Goal: Contribute content: Add original content to the website for others to see

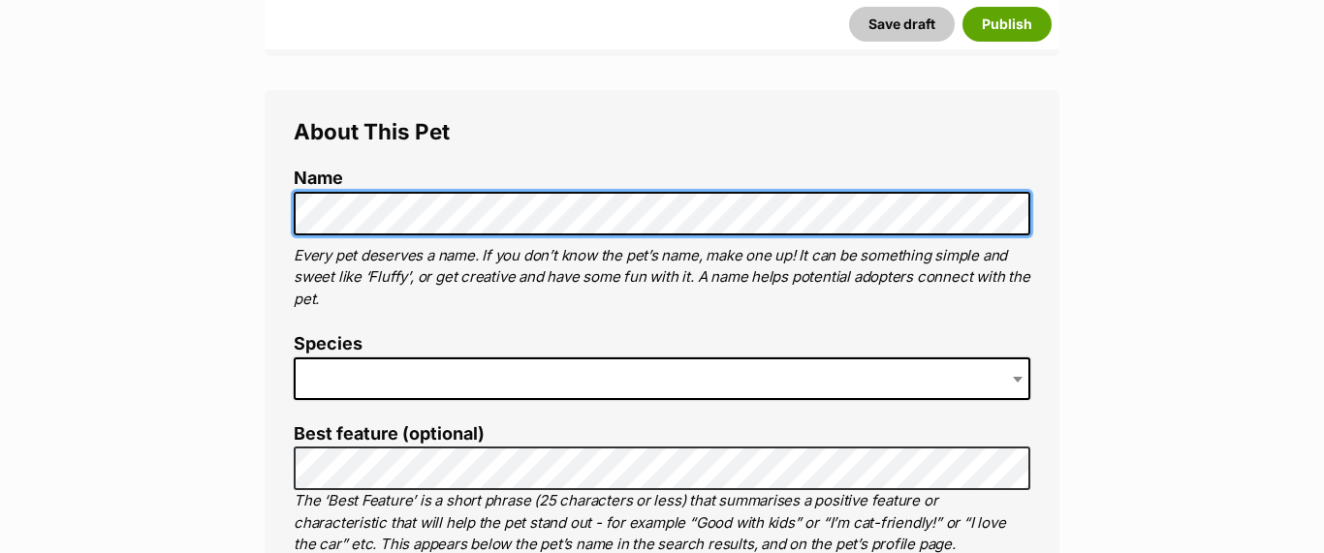
scroll to position [678, 0]
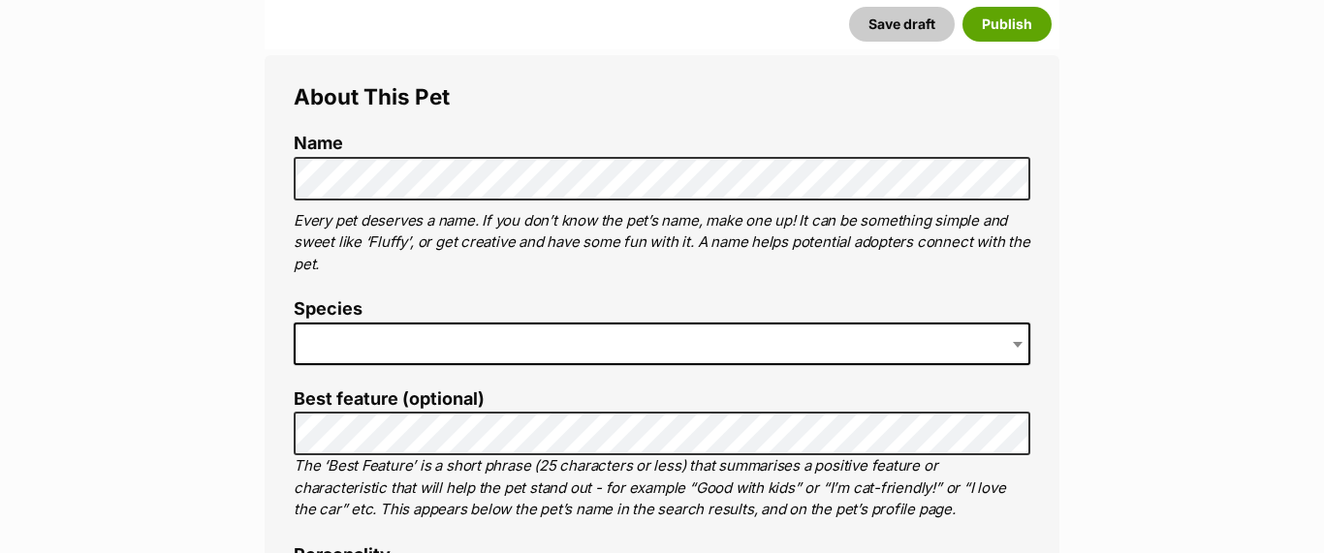
click at [357, 342] on span at bounding box center [662, 344] width 737 height 43
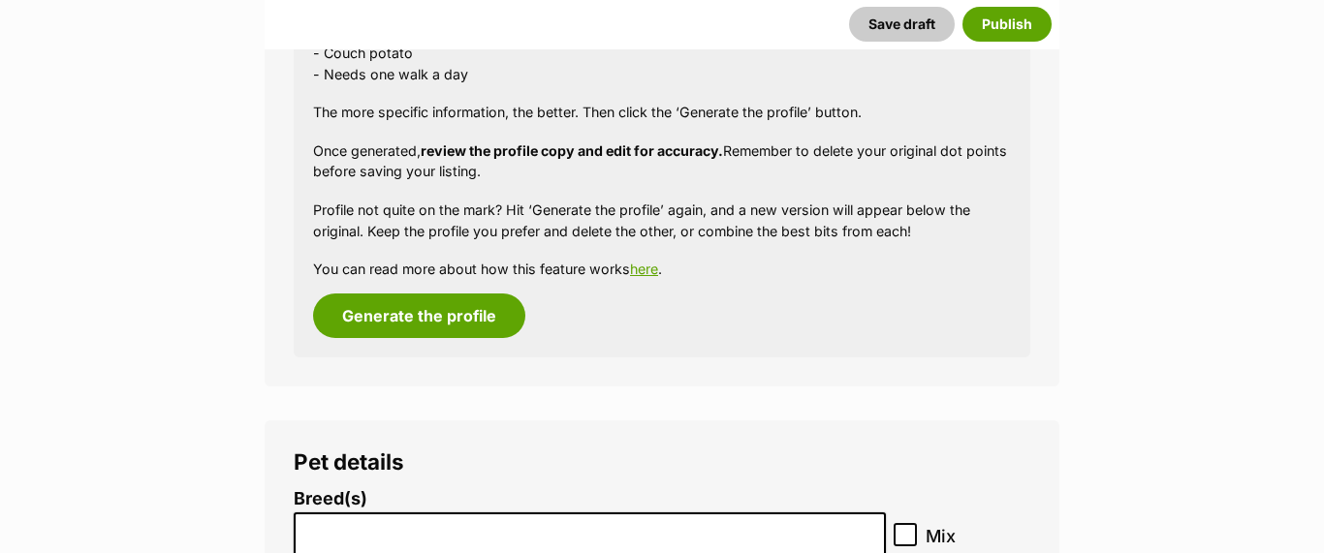
scroll to position [1979, 0]
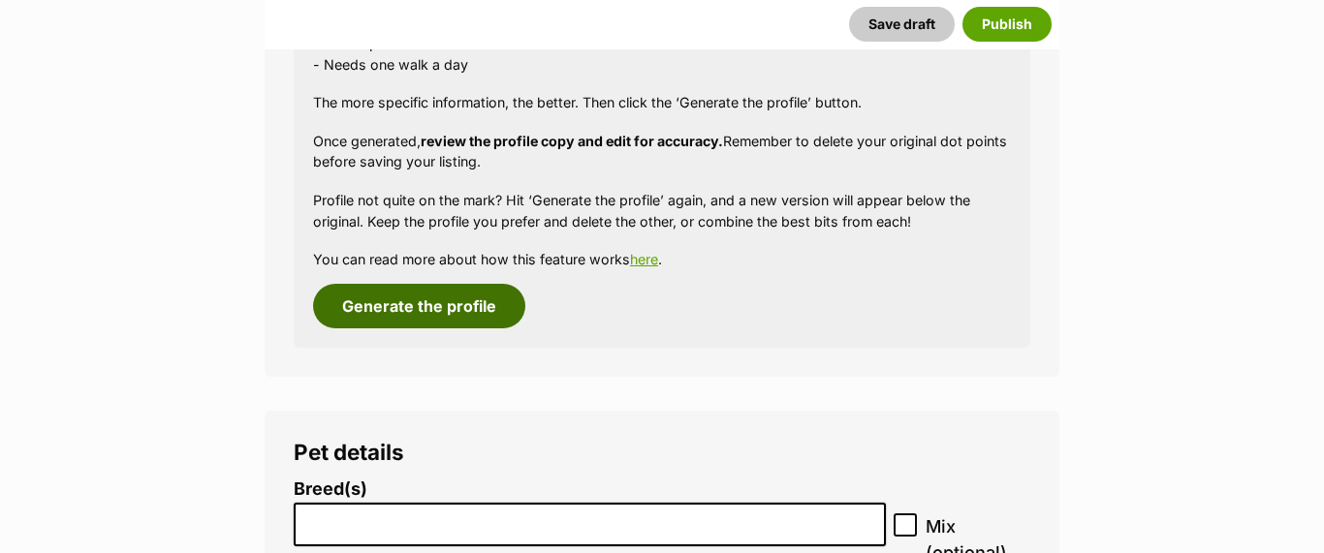
click at [418, 309] on button "Generate the profile" at bounding box center [419, 306] width 212 height 45
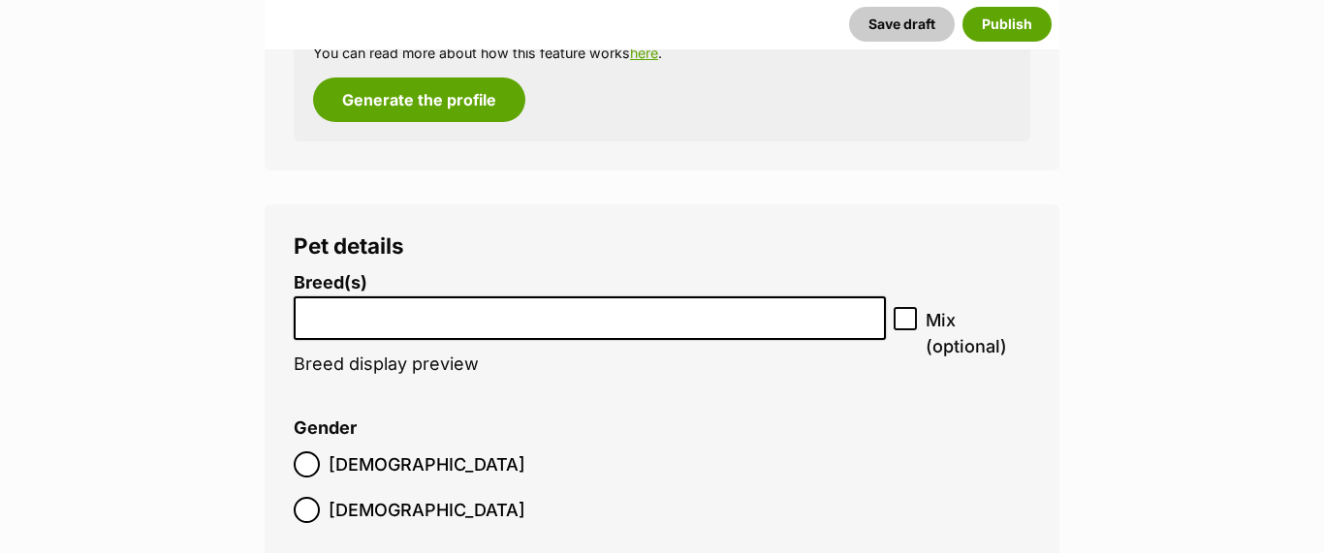
scroll to position [2588, 0]
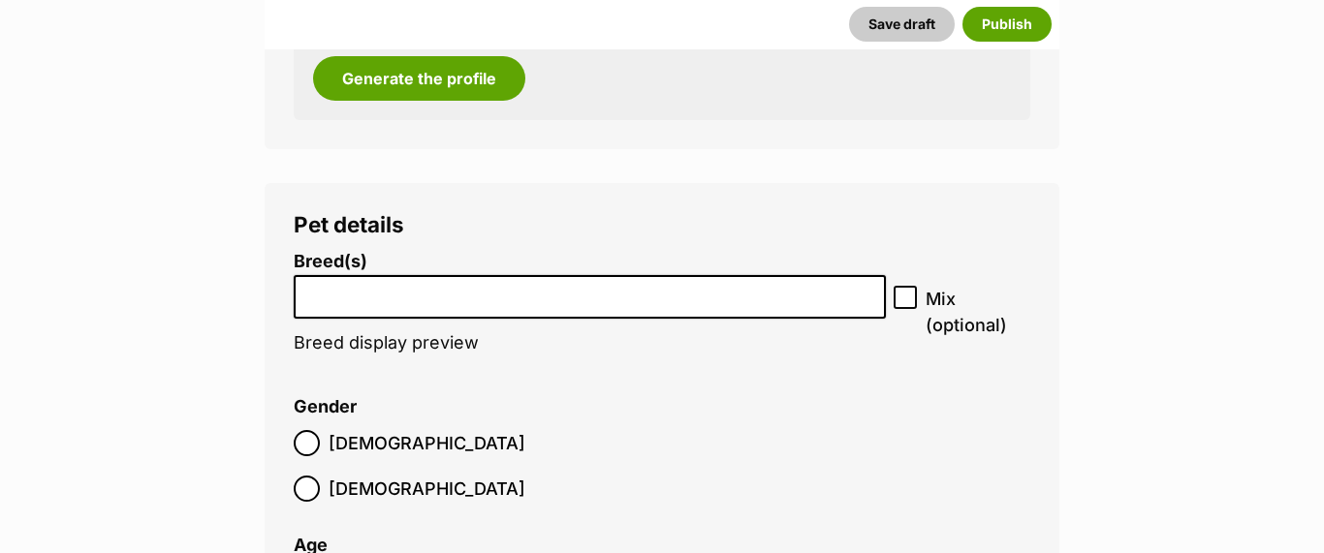
click at [419, 299] on input "search" at bounding box center [589, 292] width 579 height 20
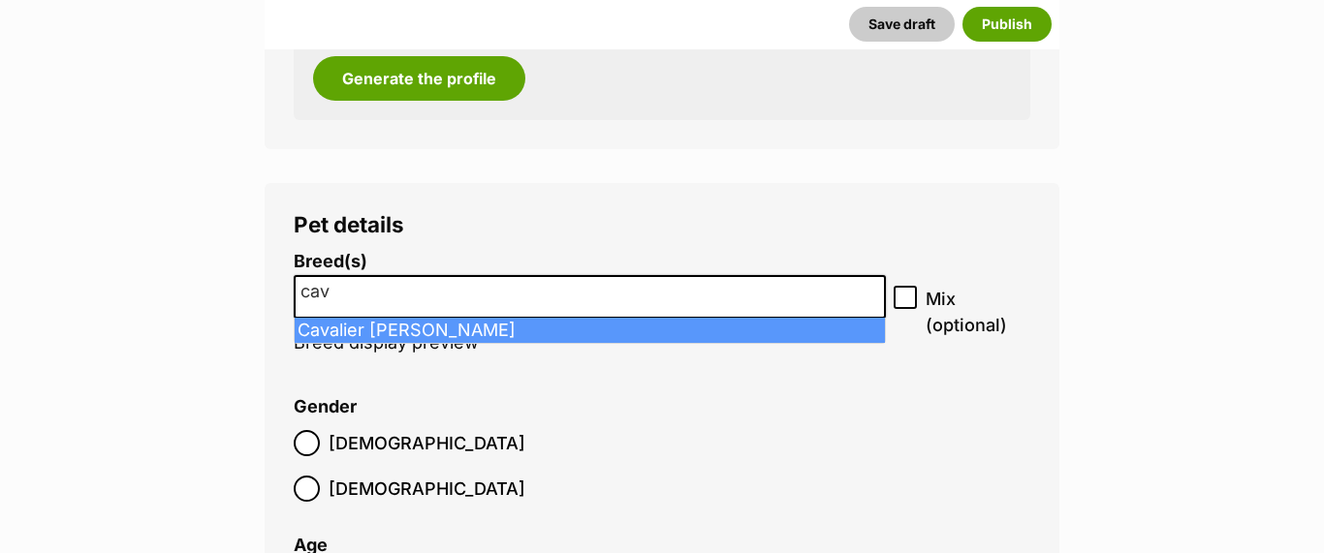
type input "cav"
select select "55"
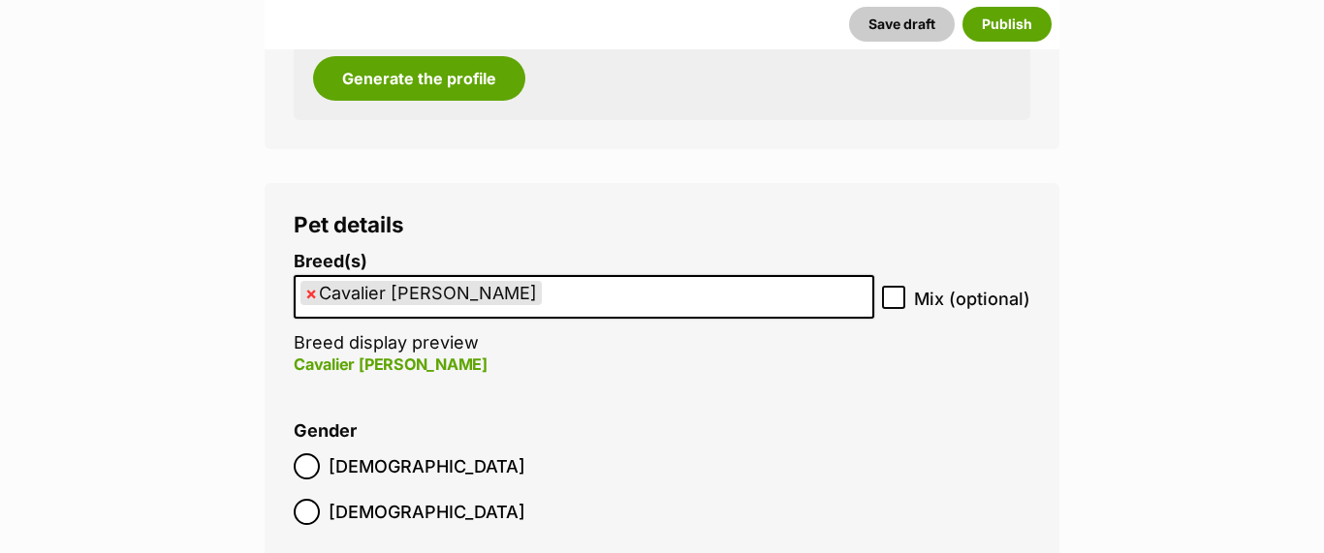
click at [622, 295] on ul "× Cavalier King Charles Spaniel" at bounding box center [584, 297] width 577 height 40
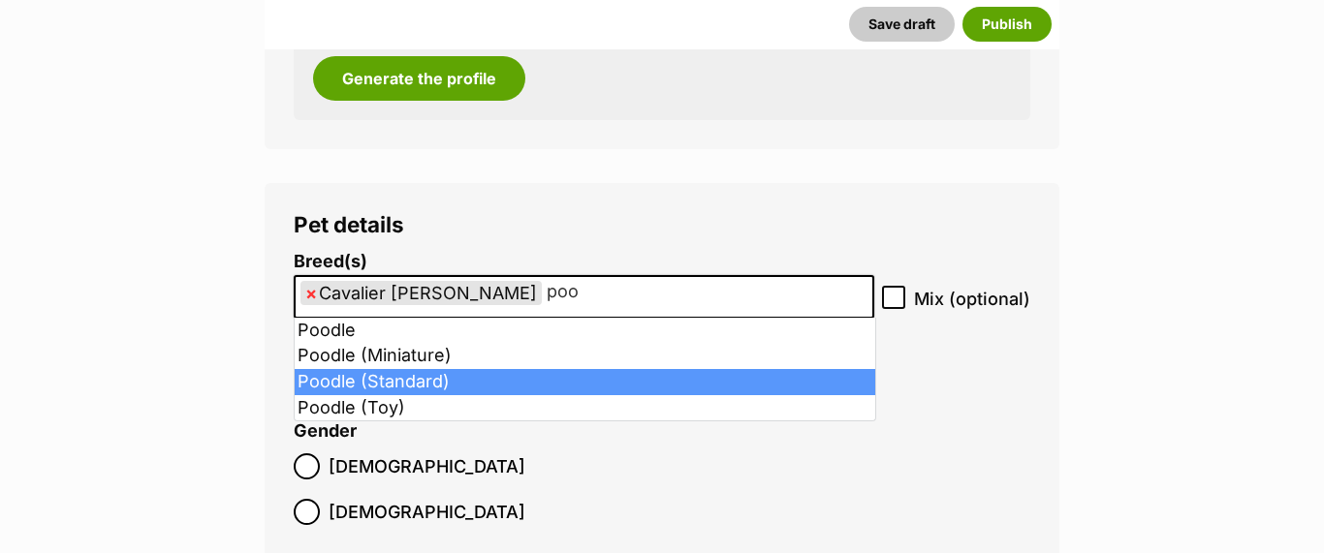
type input "poo"
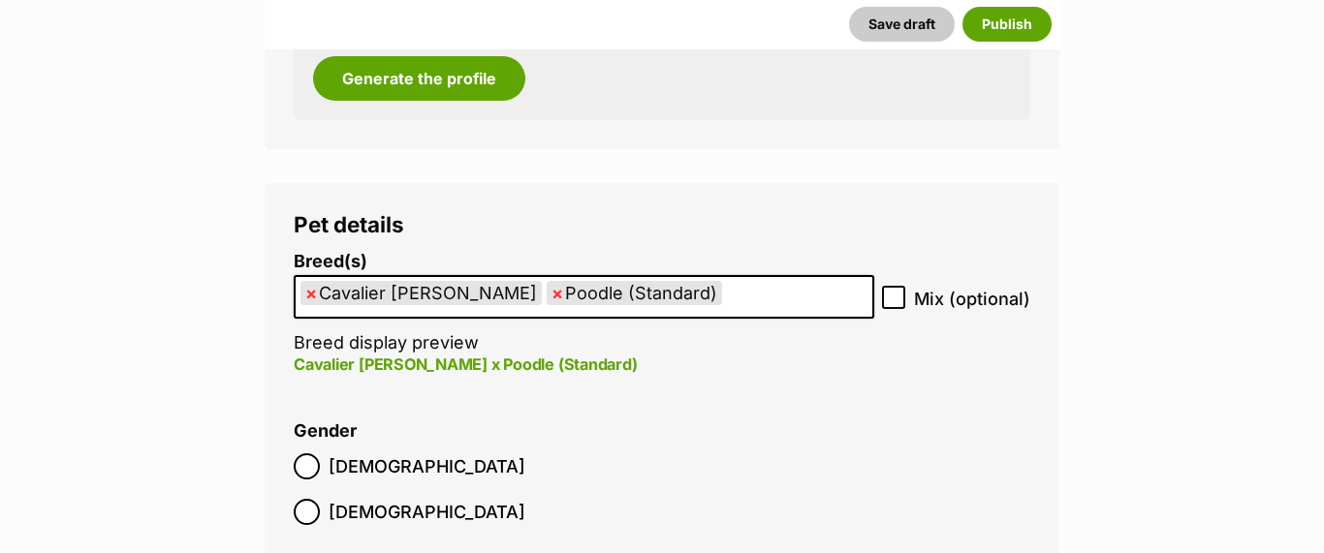
click at [895, 300] on icon at bounding box center [894, 298] width 12 height 9
click at [895, 300] on input "Mix (optional)" at bounding box center [893, 297] width 23 height 23
checkbox input "true"
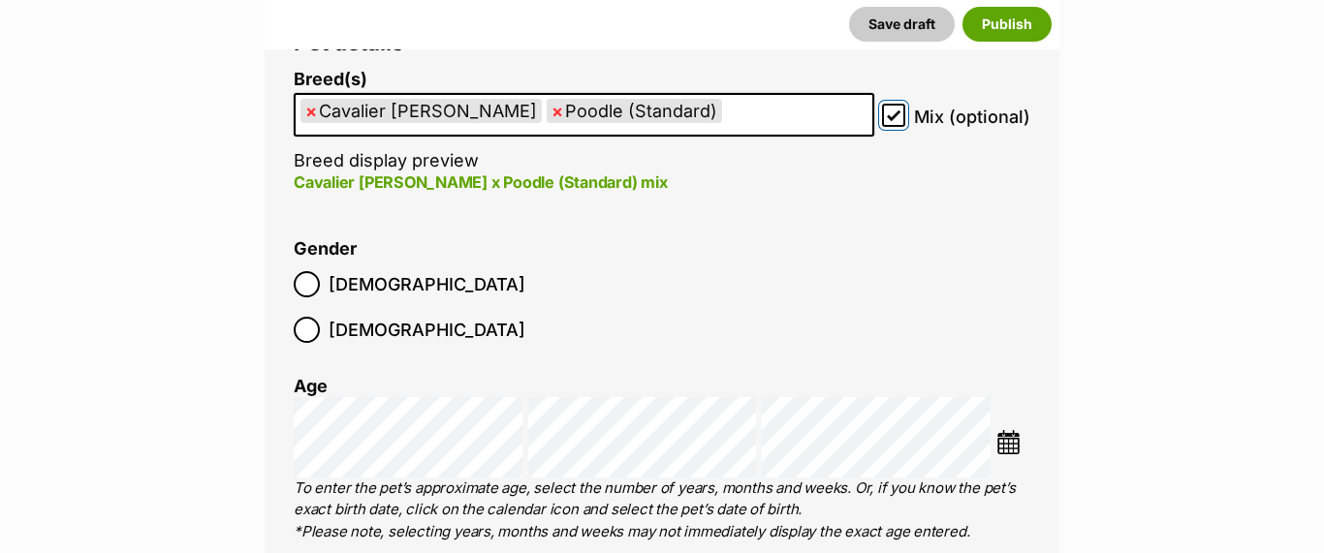
scroll to position [2793, 0]
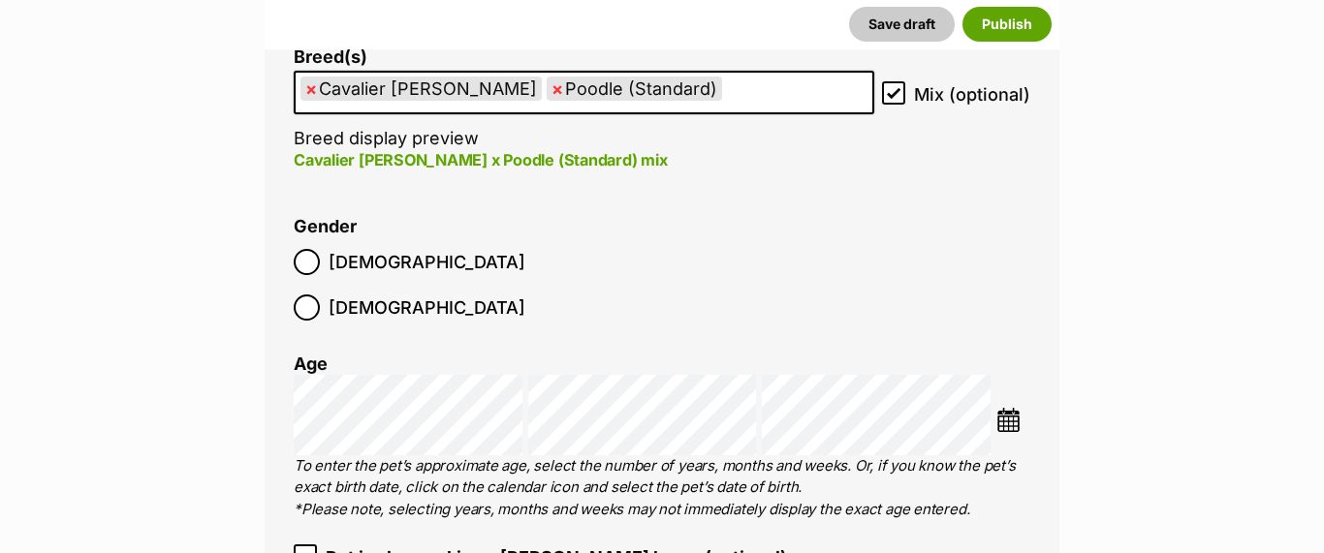
click at [1006, 408] on img at bounding box center [1008, 420] width 24 height 24
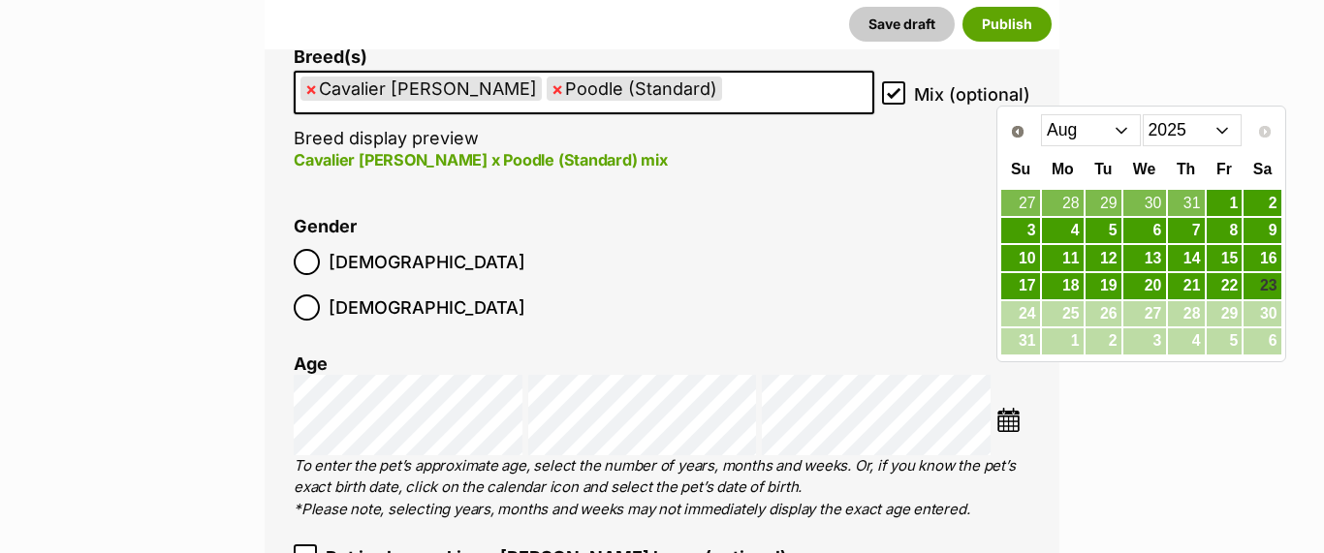
click at [1121, 129] on select "Jan Feb Mar Apr May Jun Jul Aug" at bounding box center [1091, 129] width 100 height 31
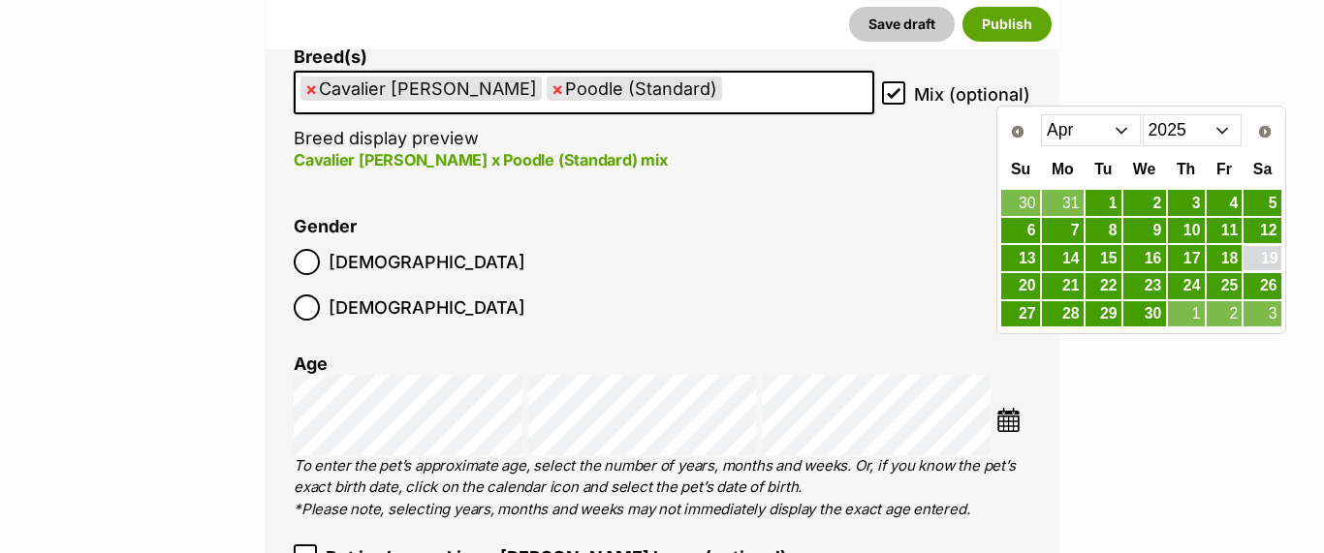
click at [1258, 252] on link "19" at bounding box center [1262, 258] width 37 height 24
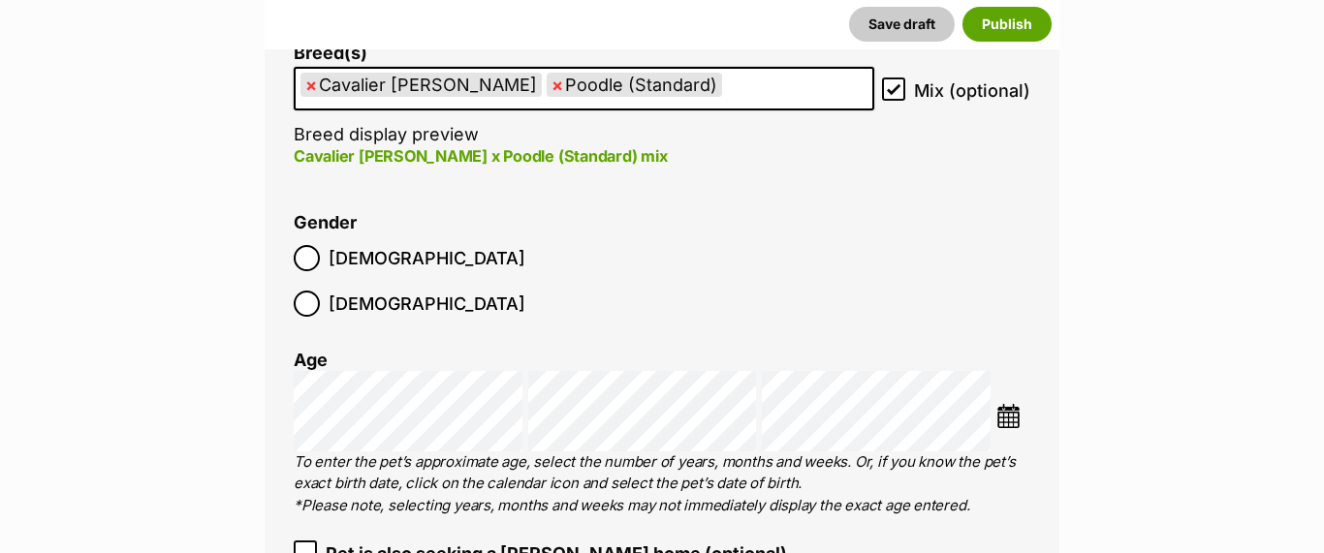
scroll to position [2797, 0]
click at [1006, 403] on img at bounding box center [1008, 415] width 24 height 24
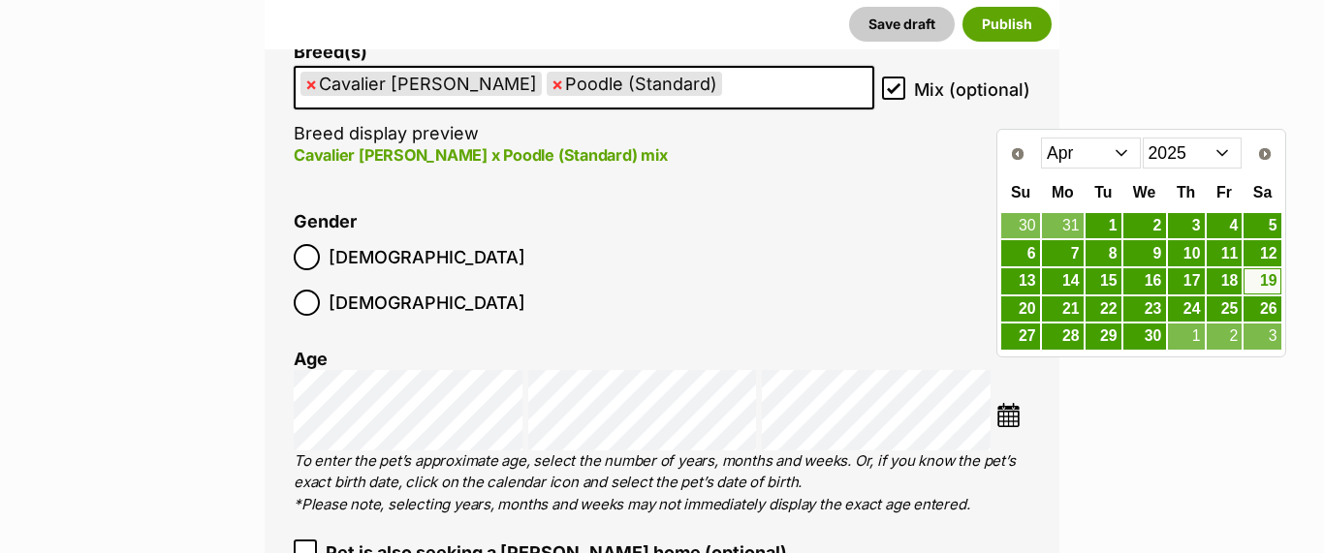
click at [1216, 149] on select "2015 2016 2017 2018 2019 2020 2021 2022 2023 2024 2025" at bounding box center [1193, 153] width 100 height 31
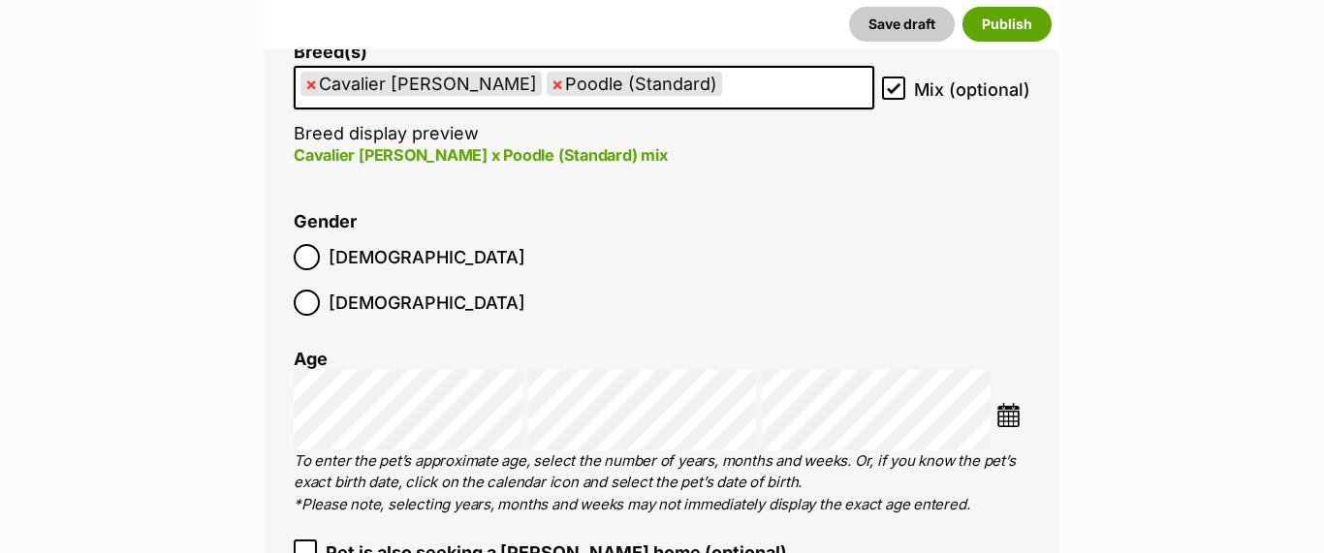
scroll to position [2802, 0]
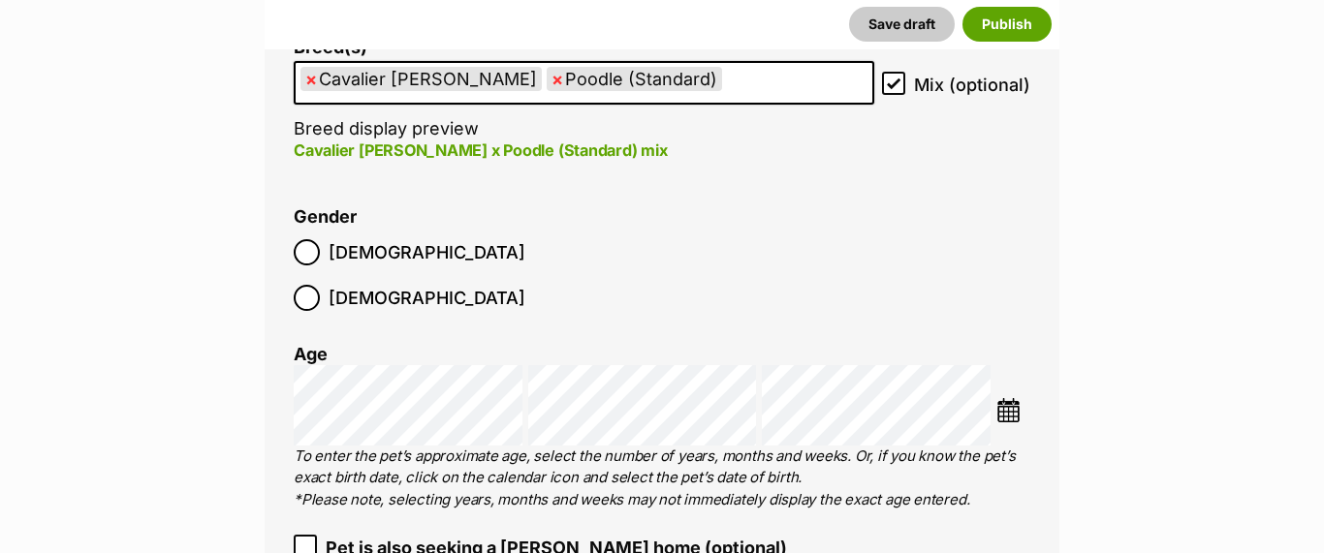
click at [1010, 398] on img at bounding box center [1008, 410] width 24 height 24
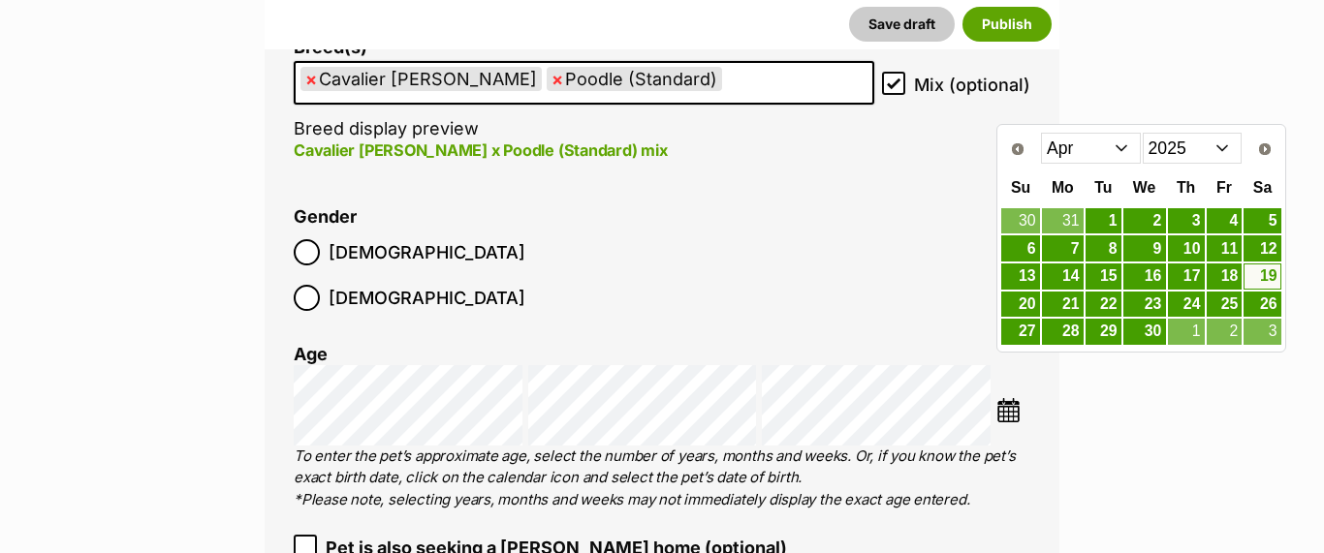
click at [1215, 146] on select "2015 2016 2017 2018 2019 2020 2021 2022 2023 2024 2025" at bounding box center [1193, 148] width 100 height 31
click at [1224, 270] on link "19" at bounding box center [1225, 277] width 36 height 24
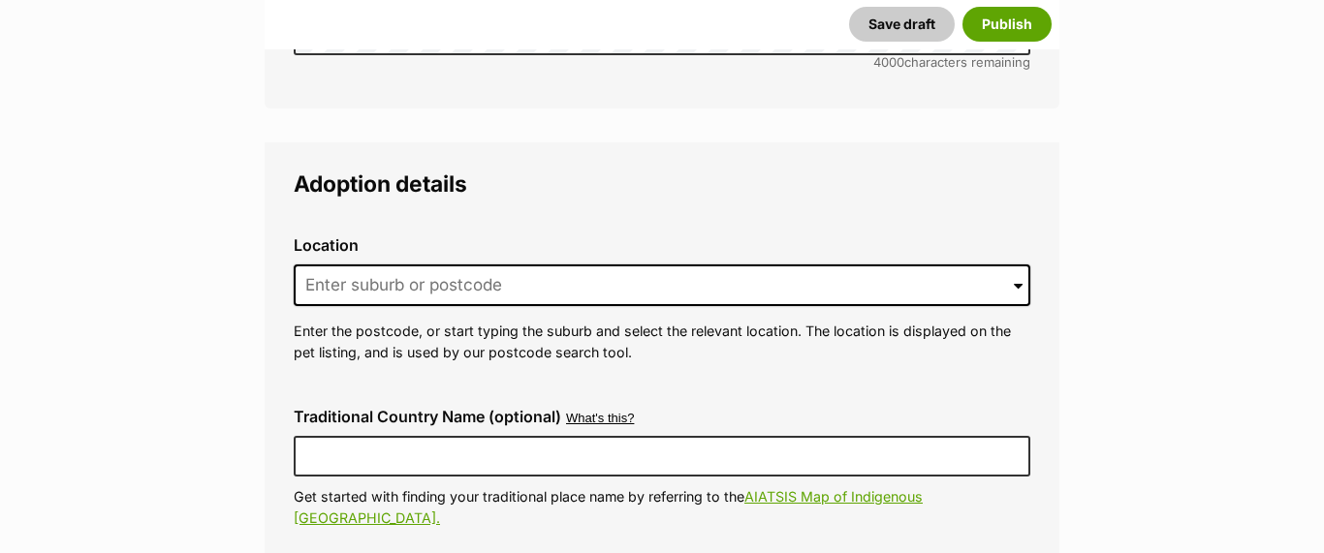
scroll to position [4768, 0]
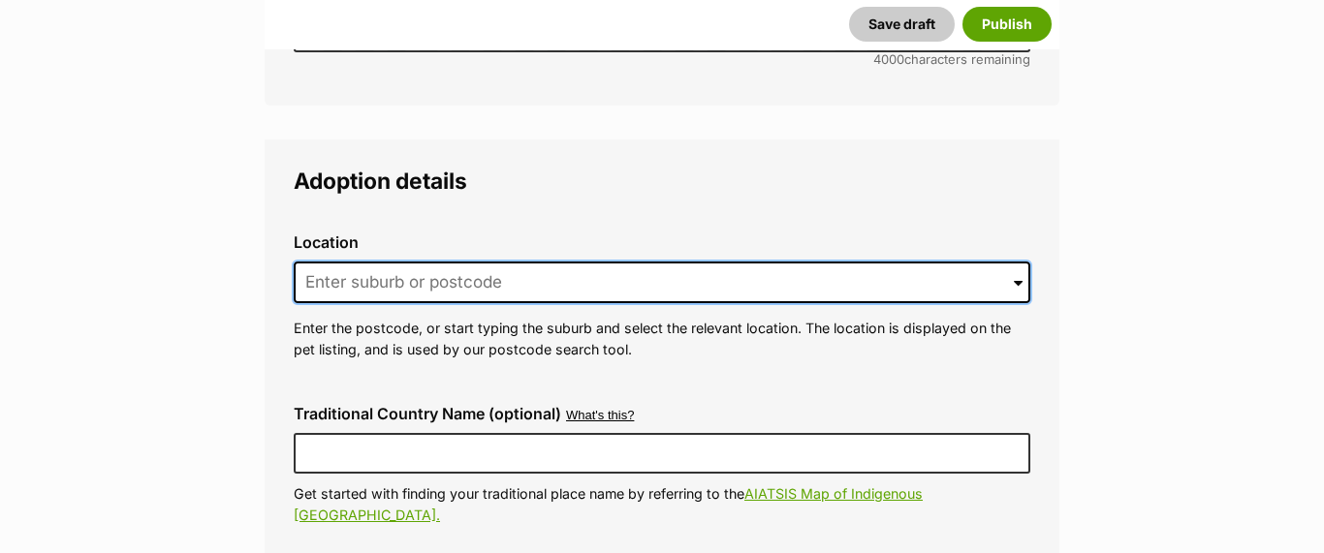
click at [345, 262] on input at bounding box center [662, 283] width 737 height 43
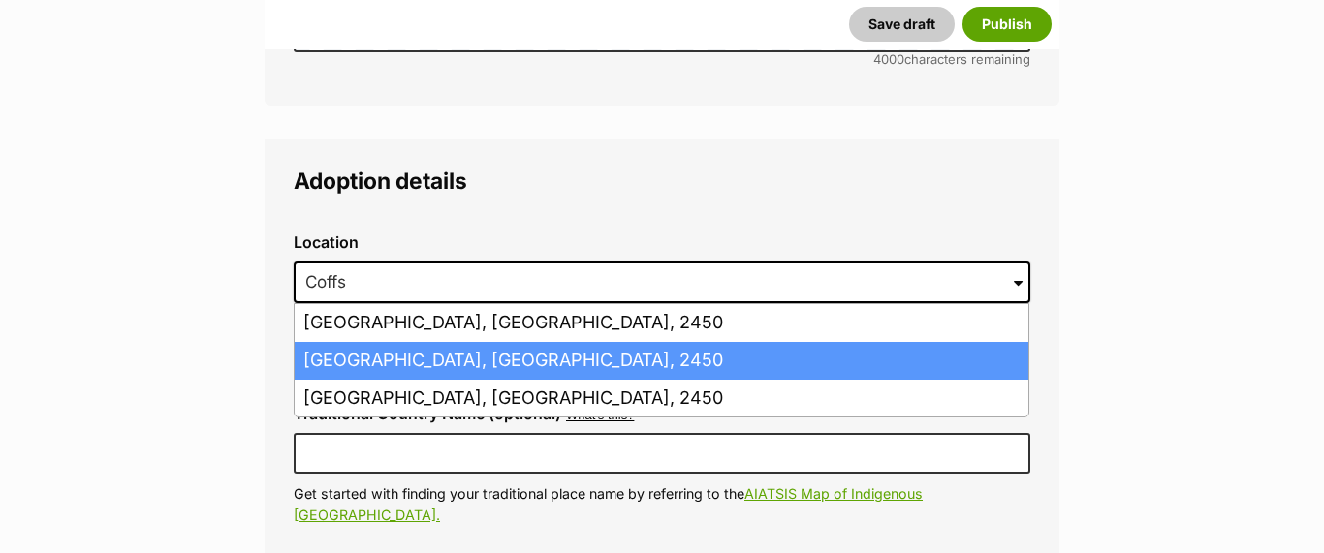
click at [336, 342] on li "Coffs Harbour, New South Wales, 2450" at bounding box center [662, 361] width 734 height 38
type input "Coffs Harbour, New South Wales, 2450"
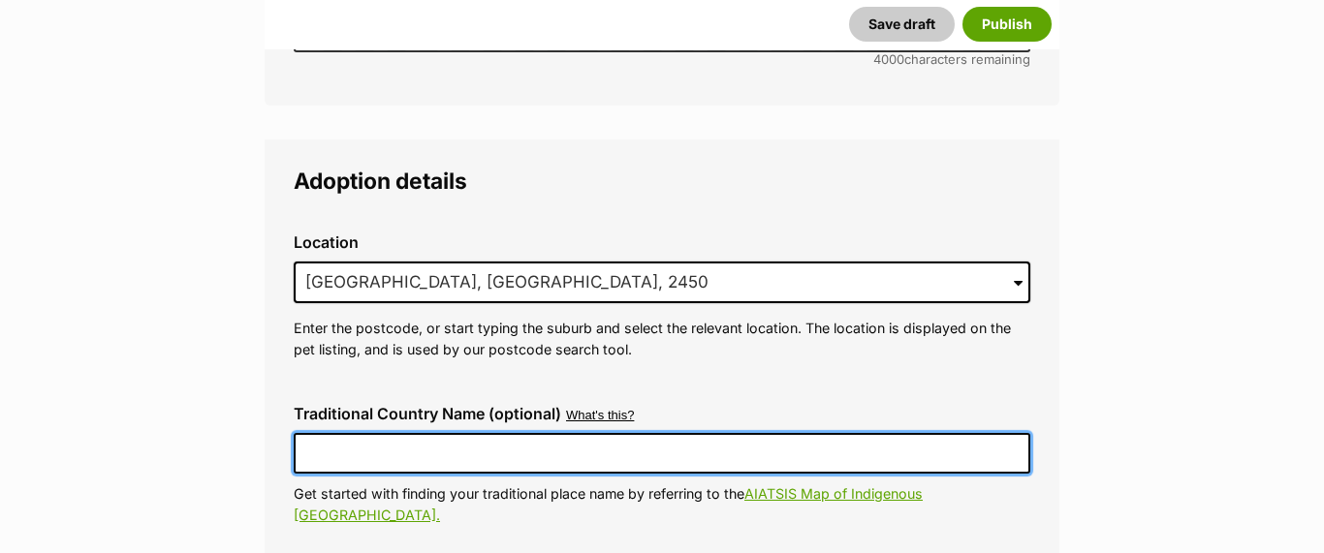
click at [363, 433] on input "Traditional Country Name (optional)" at bounding box center [662, 453] width 737 height 41
type input "Gumbaynggirr"
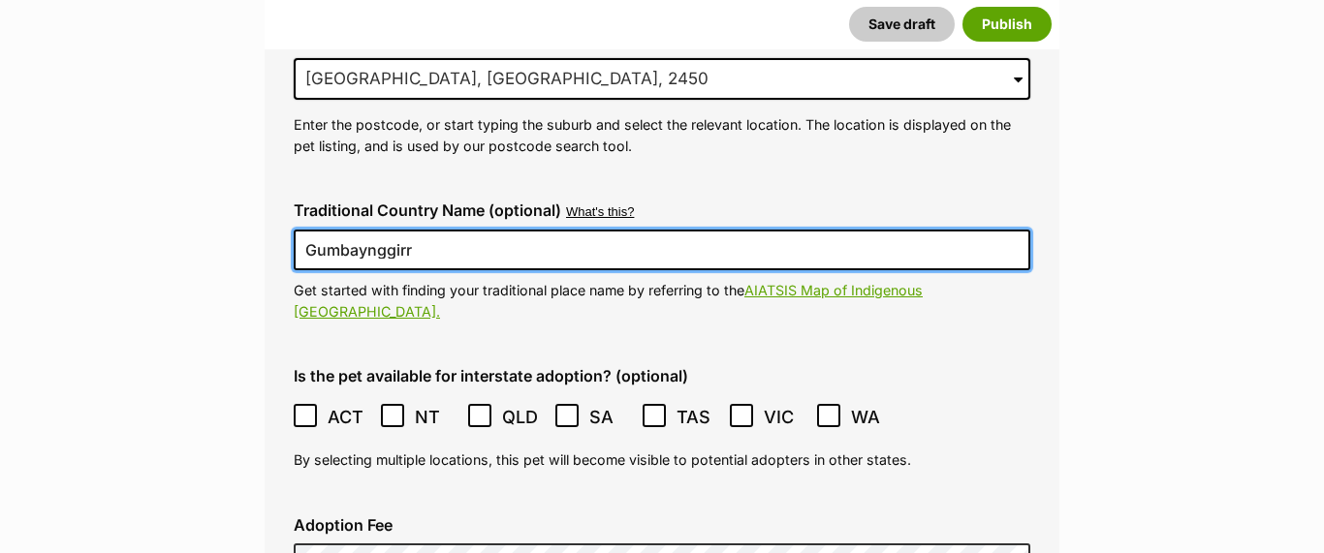
scroll to position [4975, 0]
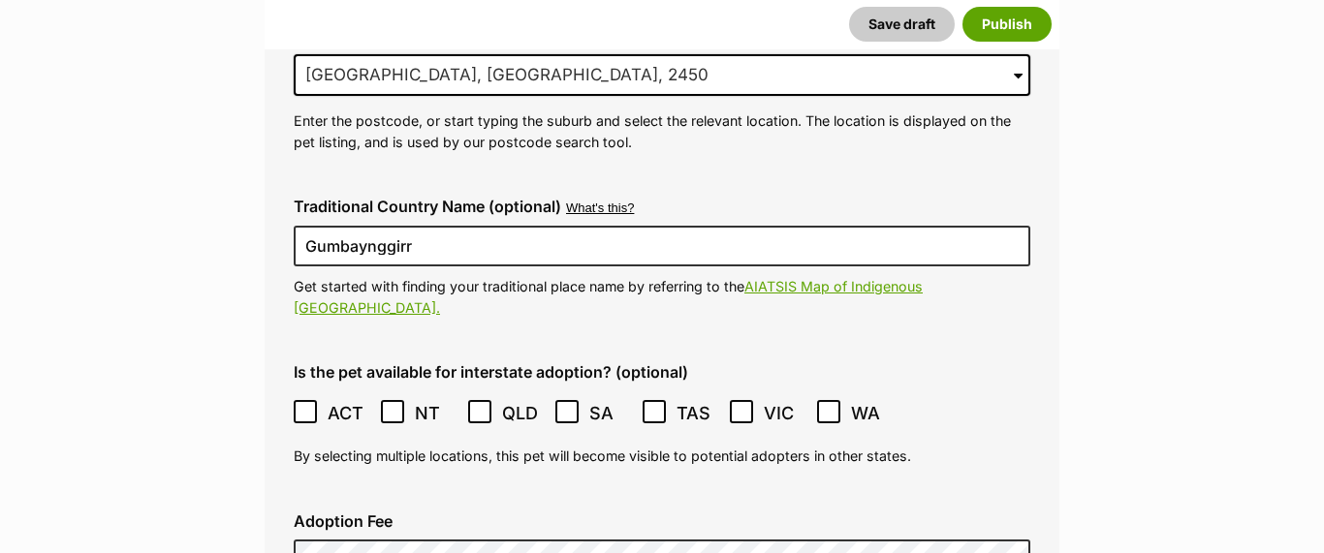
click at [1032, 386] on div "Is the pet available for interstate adoption? (optional) ACT NSW NT QLD SA TAS …" at bounding box center [662, 415] width 768 height 135
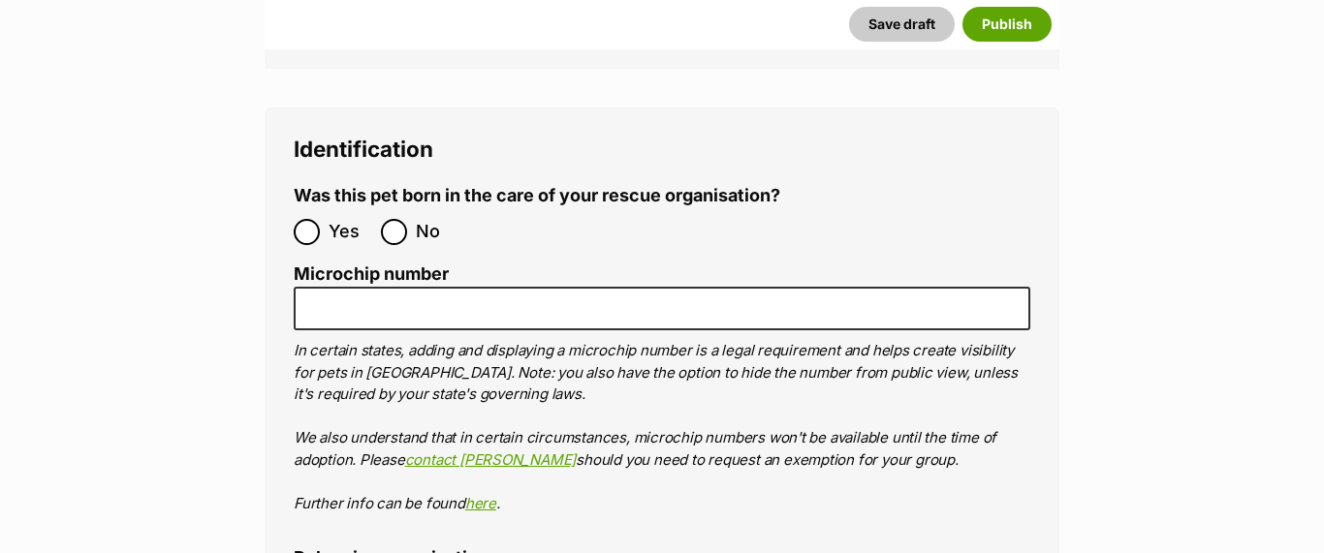
scroll to position [6594, 0]
click at [390, 218] on input "No" at bounding box center [394, 231] width 26 height 26
radio input "true"
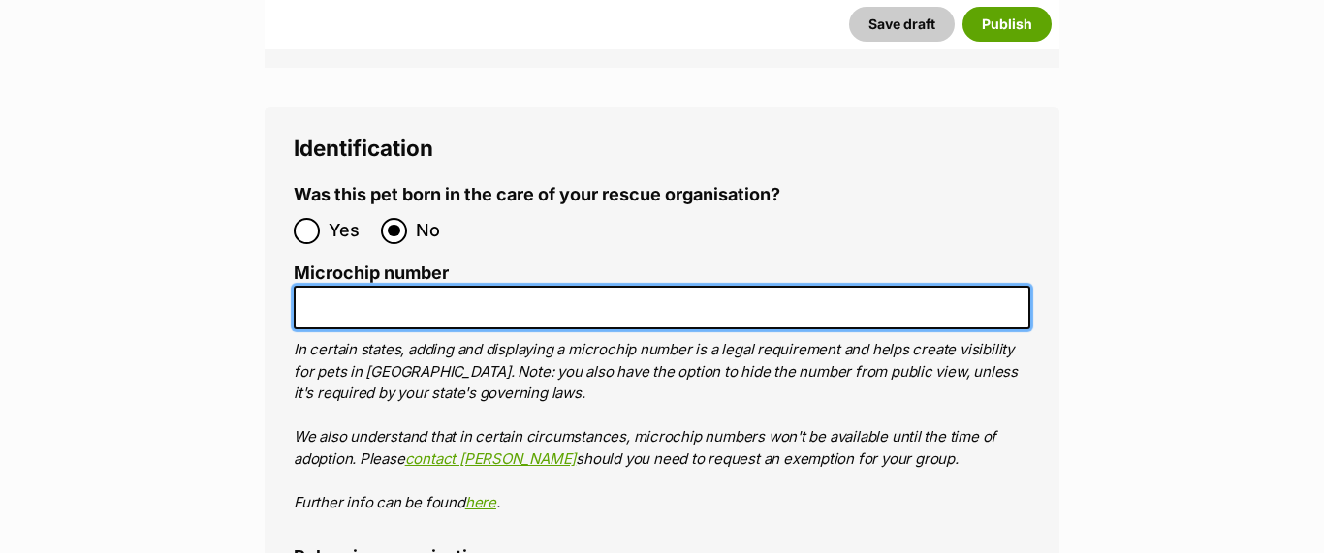
click at [376, 286] on input "Microchip number" at bounding box center [662, 308] width 737 height 44
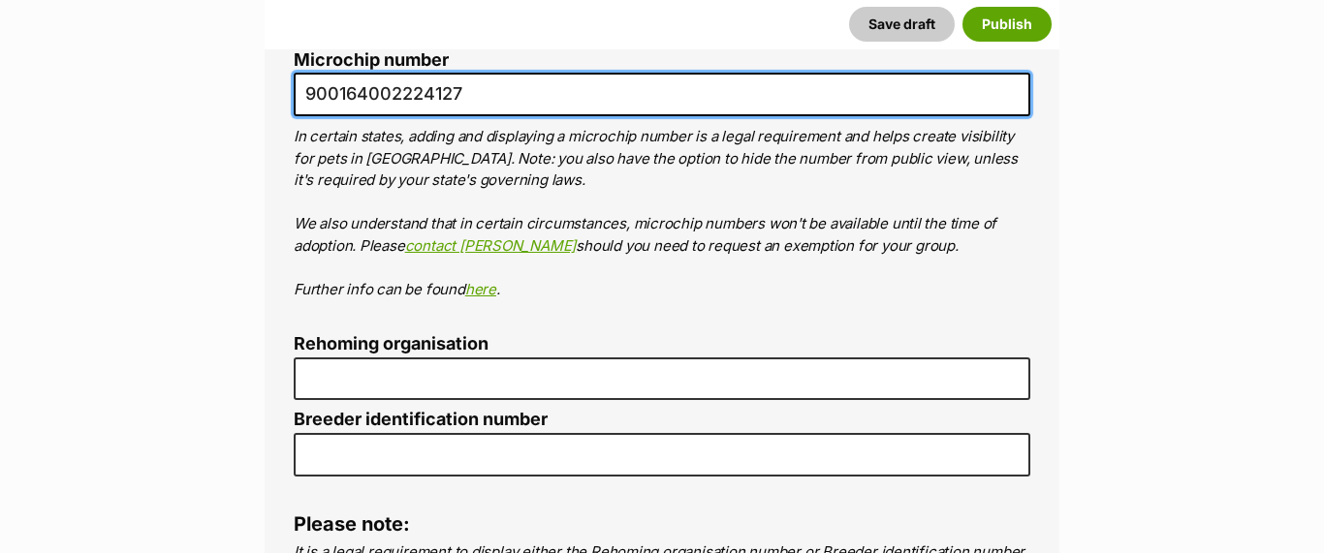
scroll to position [6815, 0]
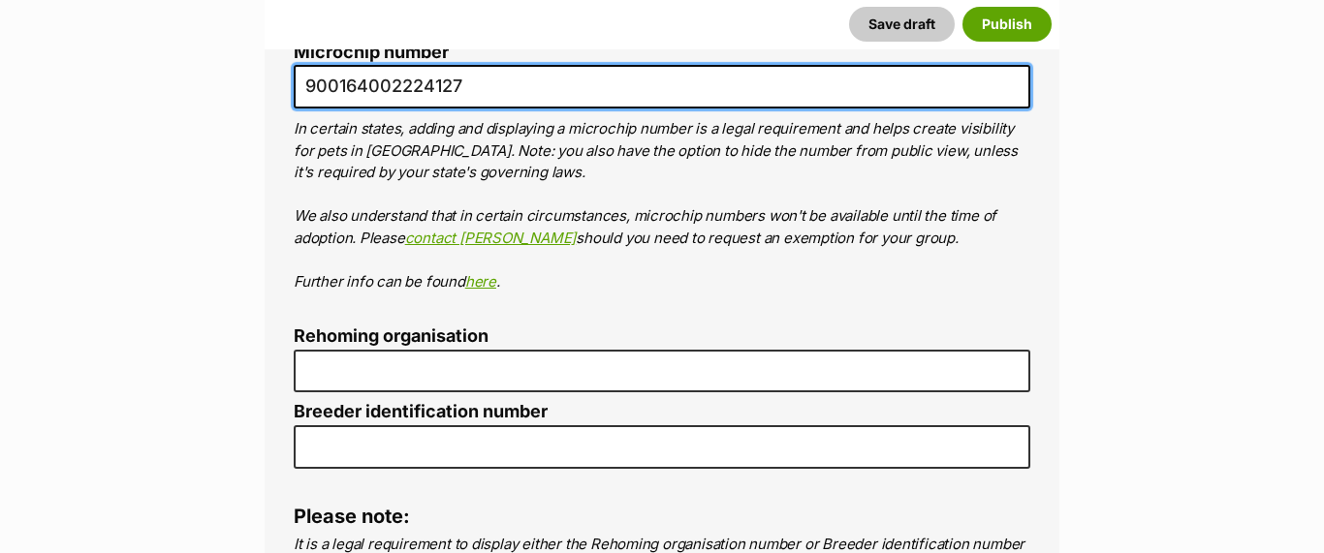
type input "900164002224127"
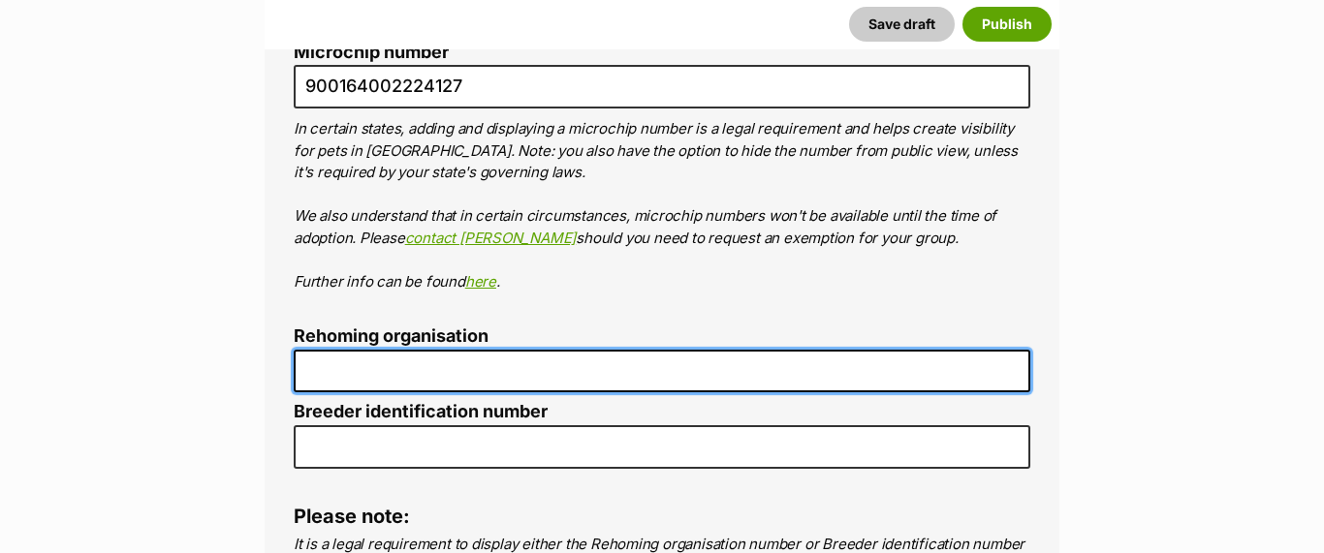
click at [345, 350] on input "Rehoming organisation" at bounding box center [662, 372] width 737 height 44
type input "ARCH"
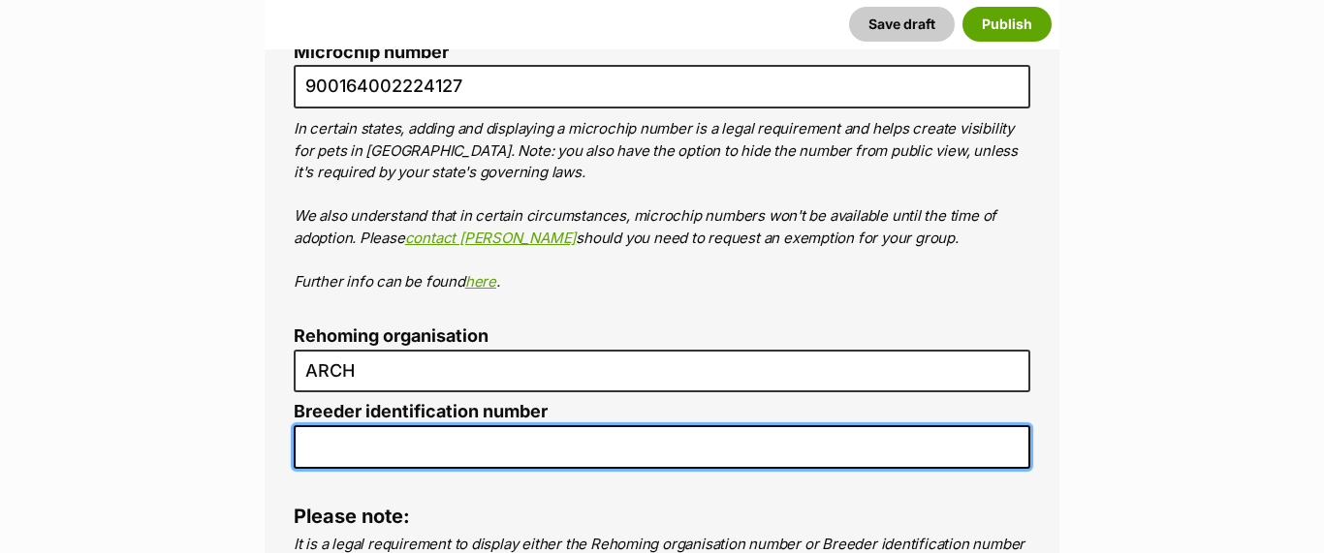
click at [367, 426] on input "Breeder identification number" at bounding box center [662, 448] width 737 height 44
type input "R251000004"
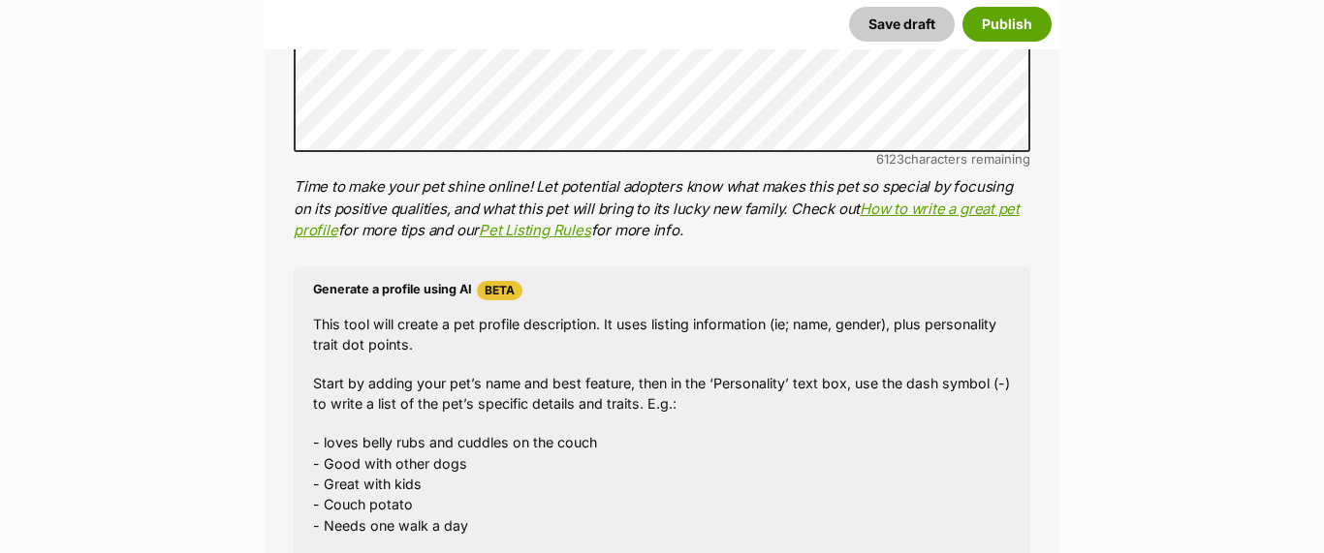
scroll to position [1917, 0]
click at [891, 18] on button "Save draft" at bounding box center [902, 24] width 106 height 35
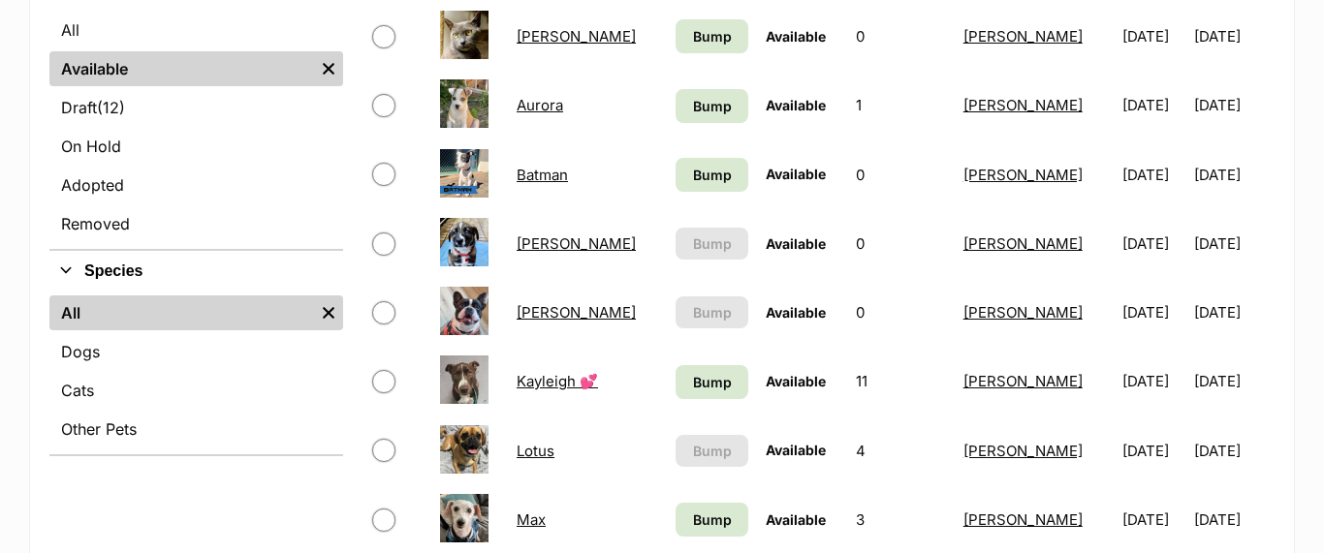
scroll to position [516, 0]
click at [522, 240] on link "Dewey" at bounding box center [576, 243] width 119 height 18
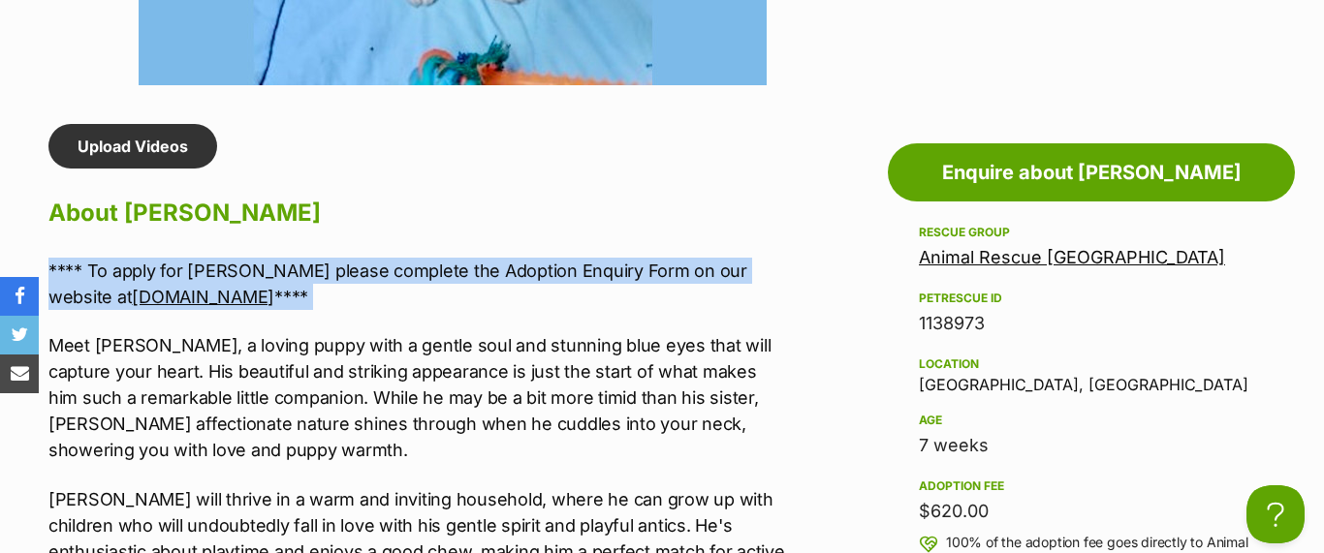
drag, startPoint x: 50, startPoint y: 269, endPoint x: 346, endPoint y: 311, distance: 298.6
copy div "**** To apply for Dewey please complete the Adoption Enquiry Form on our websit…"
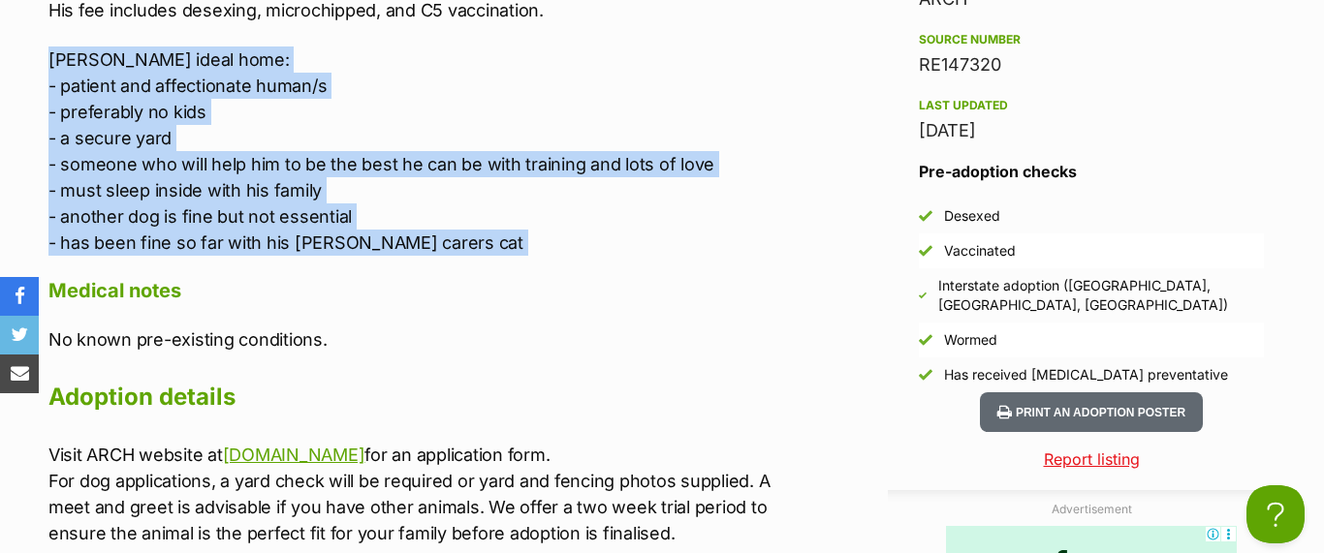
drag, startPoint x: 50, startPoint y: 60, endPoint x: 444, endPoint y: 260, distance: 441.3
copy div "Dewey's ideal home: - patient and affectionate human/s - preferably no kids - a…"
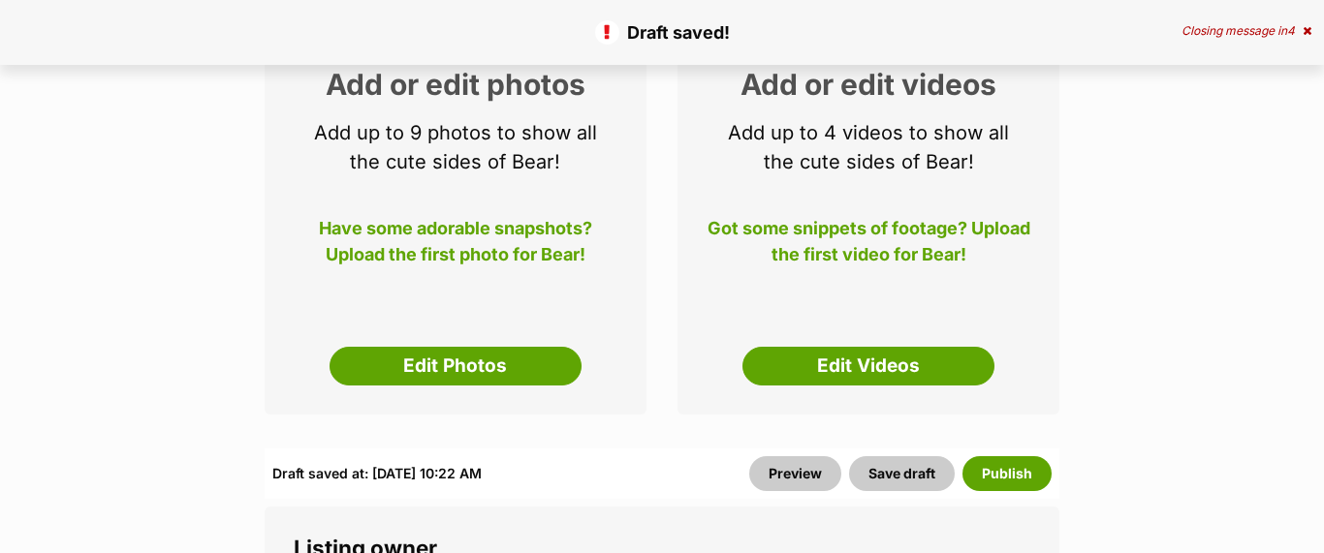
scroll to position [317, 0]
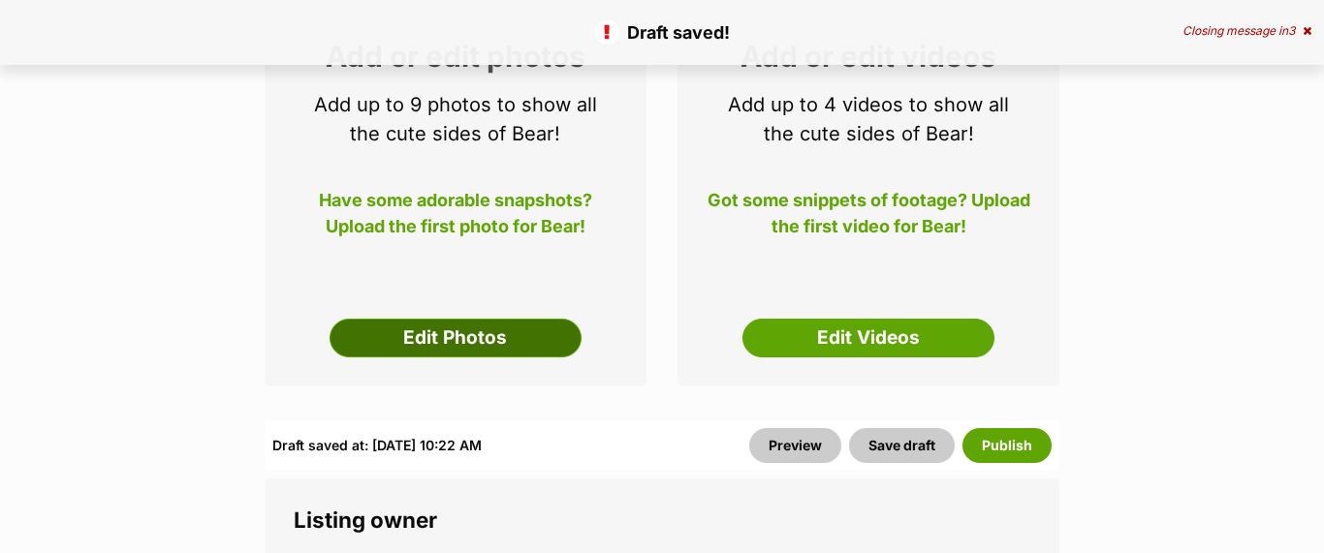
click at [439, 332] on link "Edit Photos" at bounding box center [456, 338] width 252 height 39
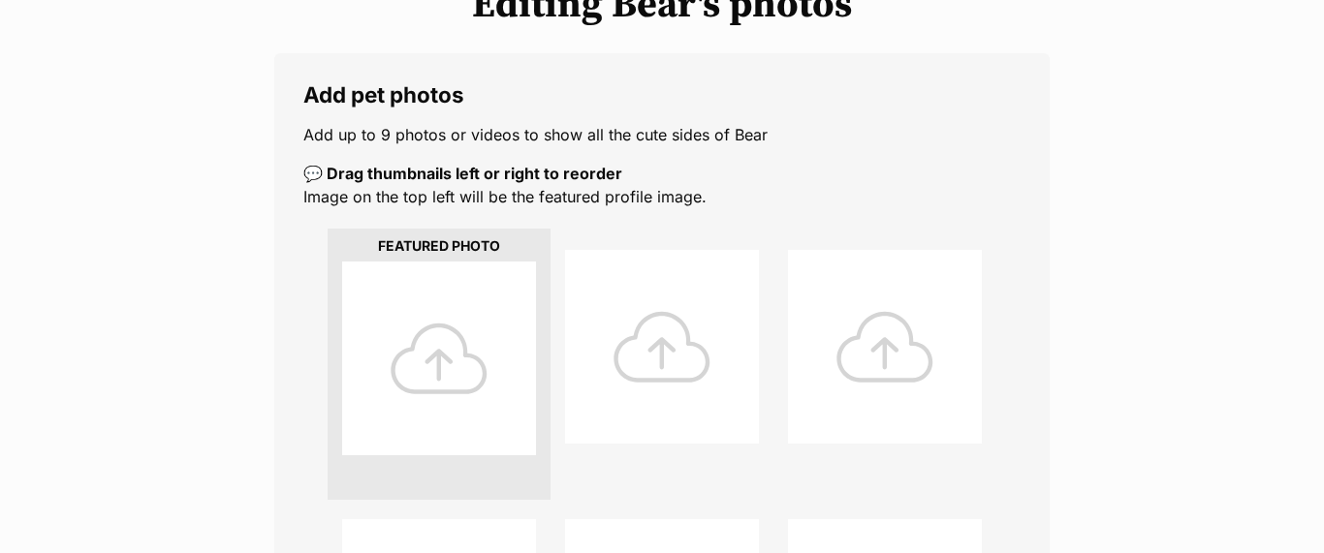
scroll to position [281, 0]
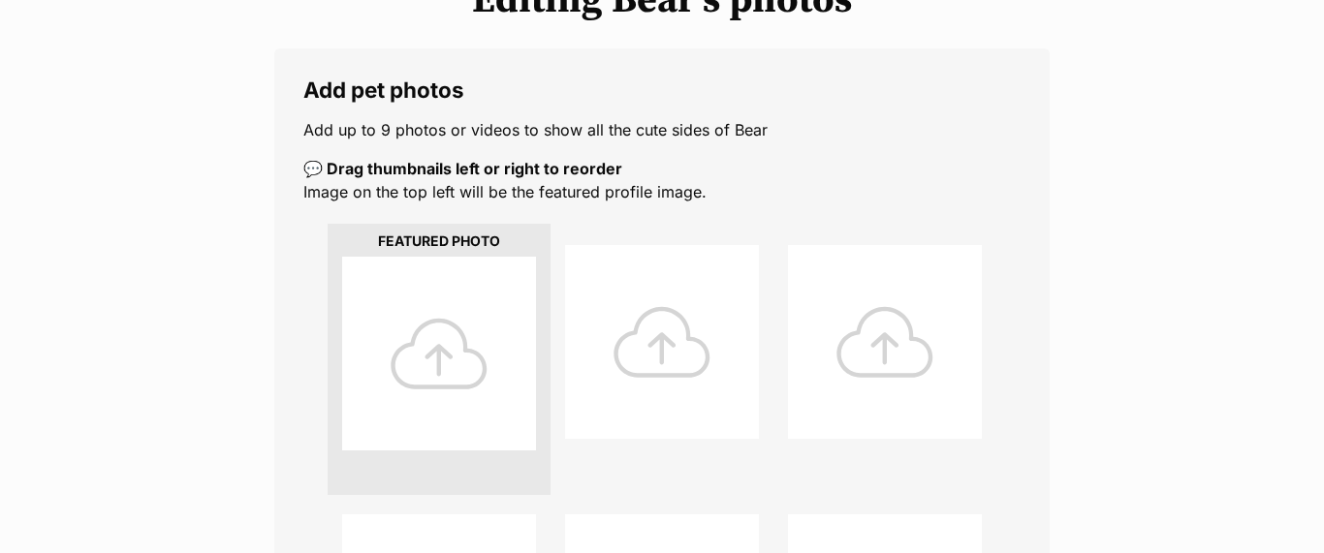
click at [435, 361] on div at bounding box center [439, 354] width 194 height 194
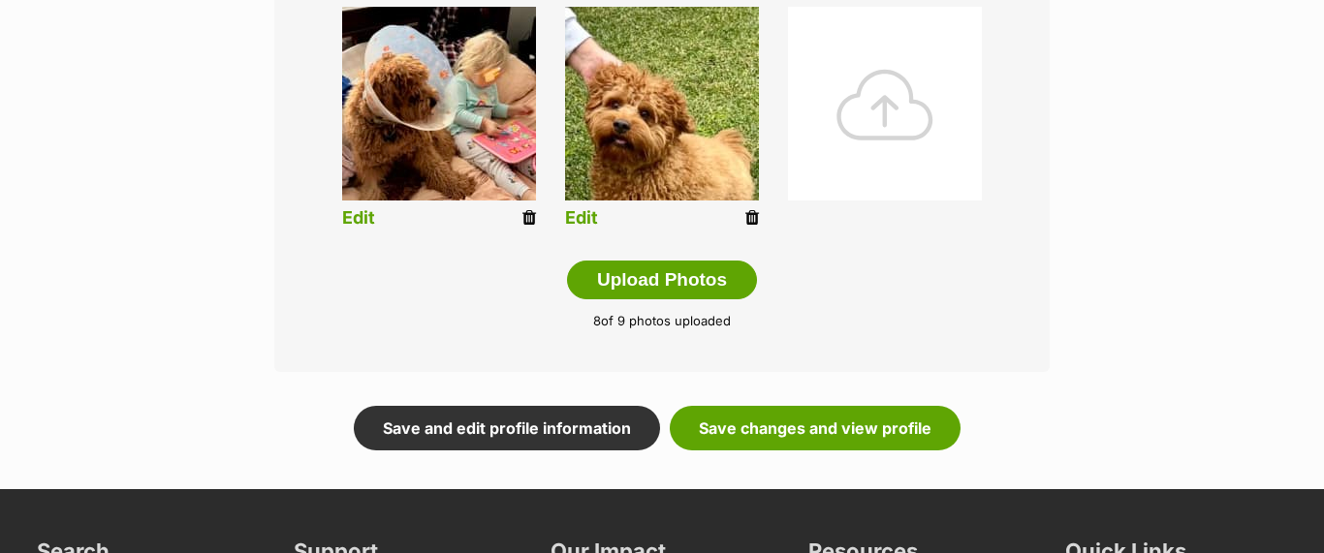
scroll to position [1053, 0]
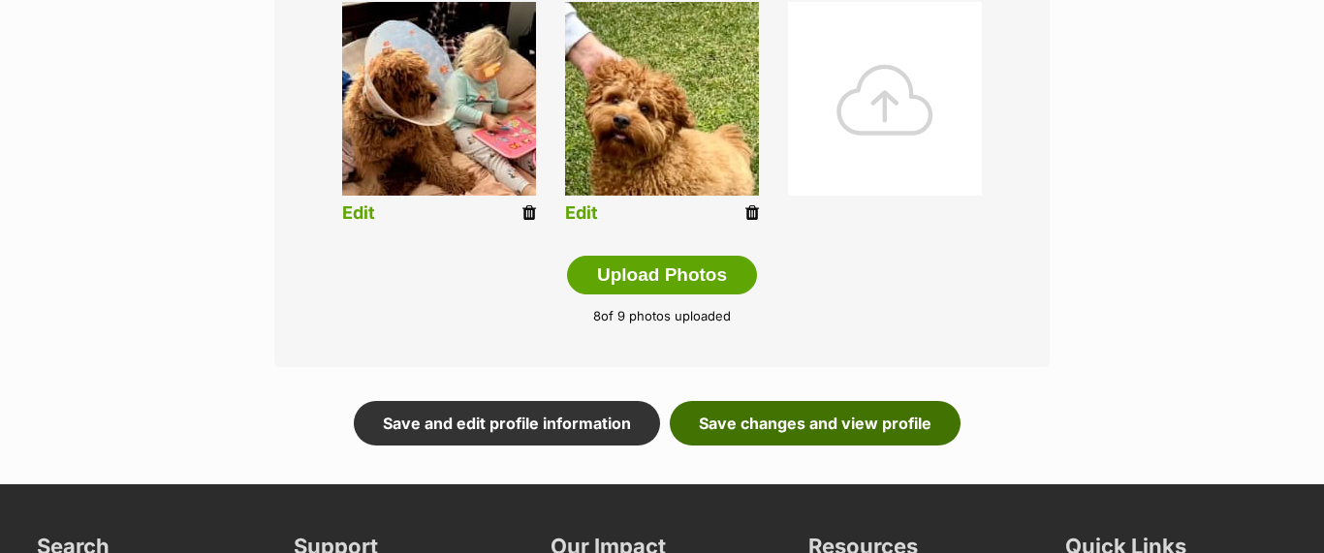
click at [813, 430] on link "Save changes and view profile" at bounding box center [815, 423] width 291 height 45
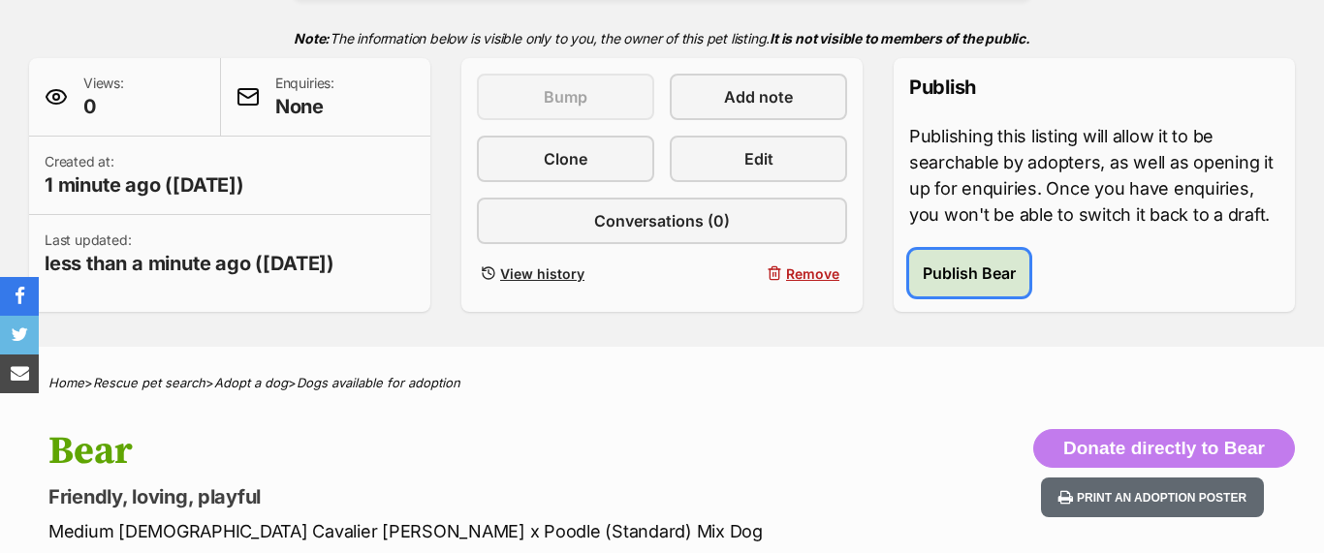
click at [978, 274] on span "Publish Bear" at bounding box center [969, 273] width 93 height 23
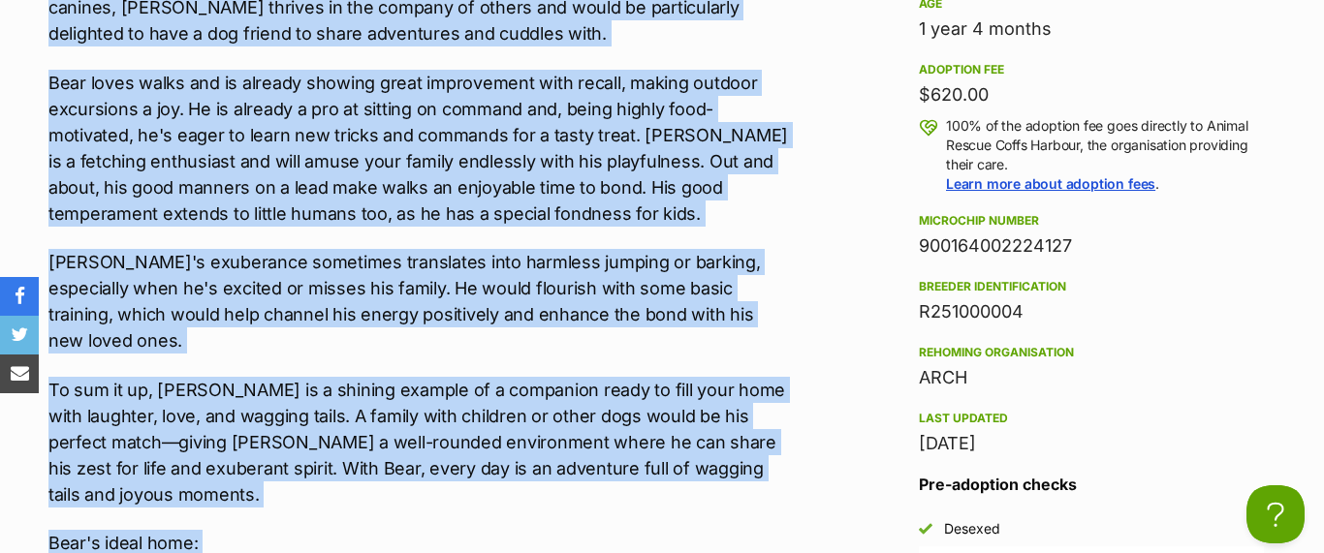
scroll to position [2131, 0]
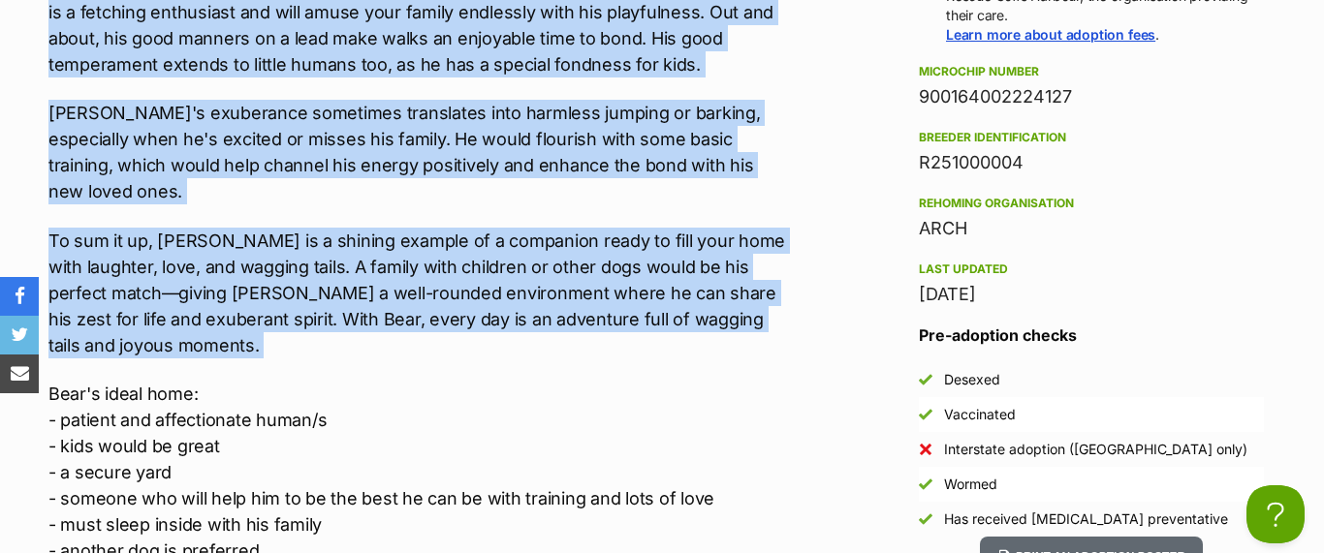
drag, startPoint x: 52, startPoint y: 129, endPoint x: 751, endPoint y: 325, distance: 725.8
click at [751, 325] on div "**** To apply for Bear please complete the Adoption Enquiry Form on our website…" at bounding box center [418, 141] width 741 height 899
copy div "Meet [PERSON_NAME], the epitome of canine joy and an energetic bundle of love! …"
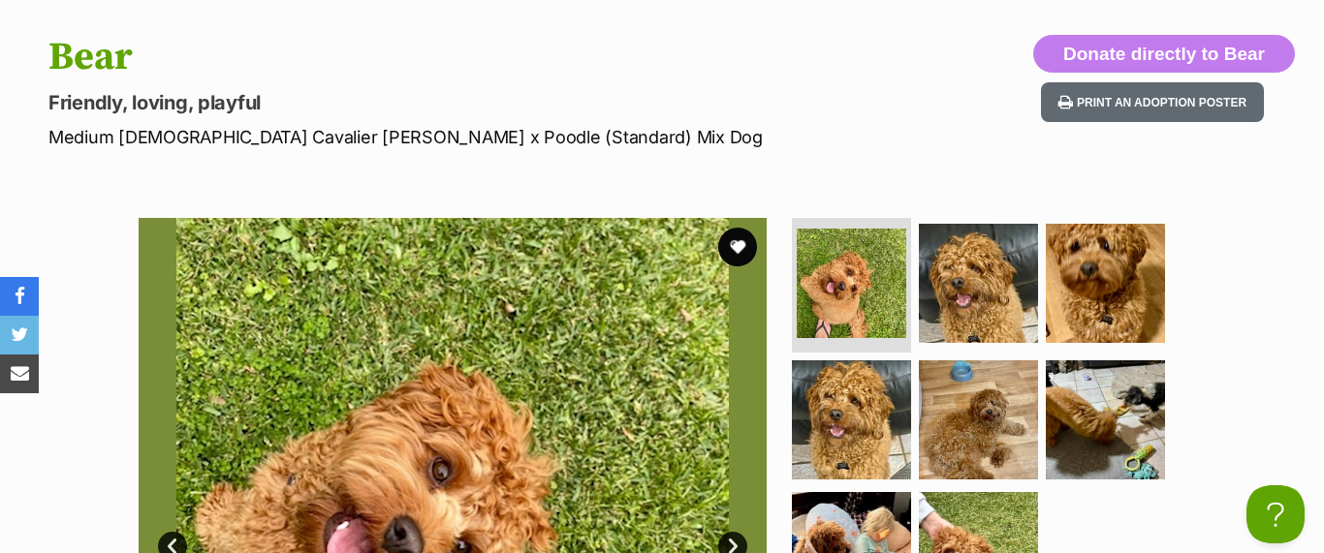
scroll to position [777, 0]
